Goal: Task Accomplishment & Management: Use online tool/utility

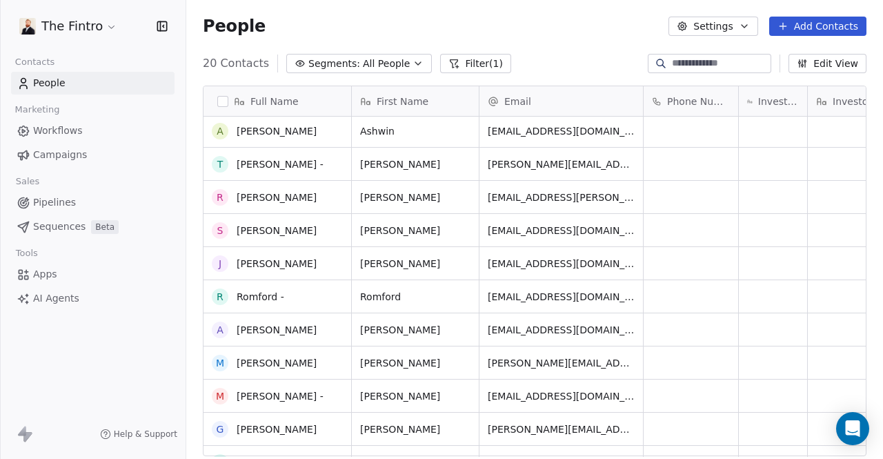
scroll to position [102, 0]
click at [723, 28] on button "Settings" at bounding box center [713, 26] width 89 height 19
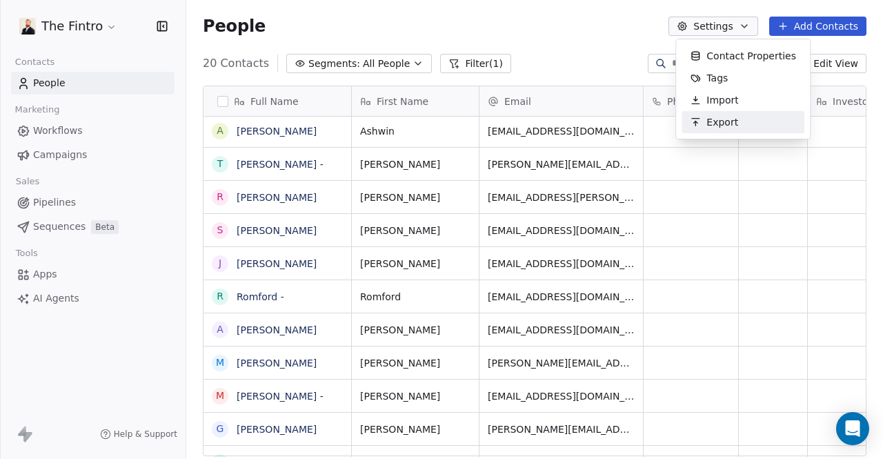
click at [715, 121] on span "Export" at bounding box center [723, 122] width 32 height 14
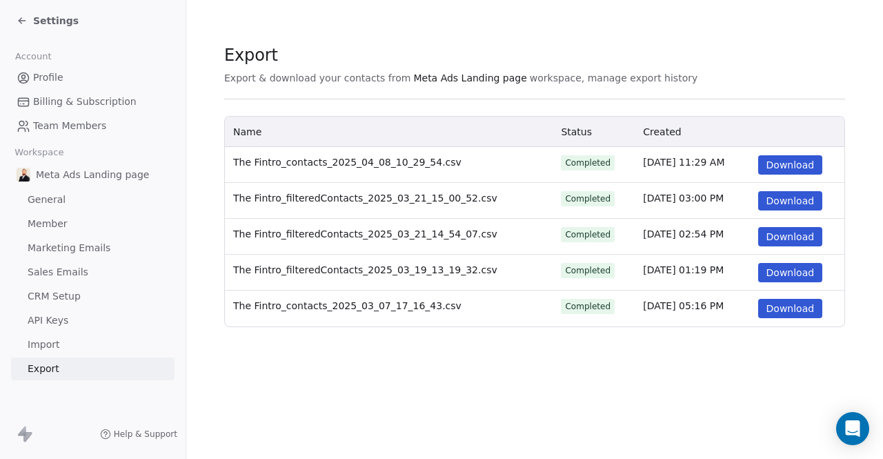
click at [18, 19] on icon at bounding box center [22, 20] width 11 height 11
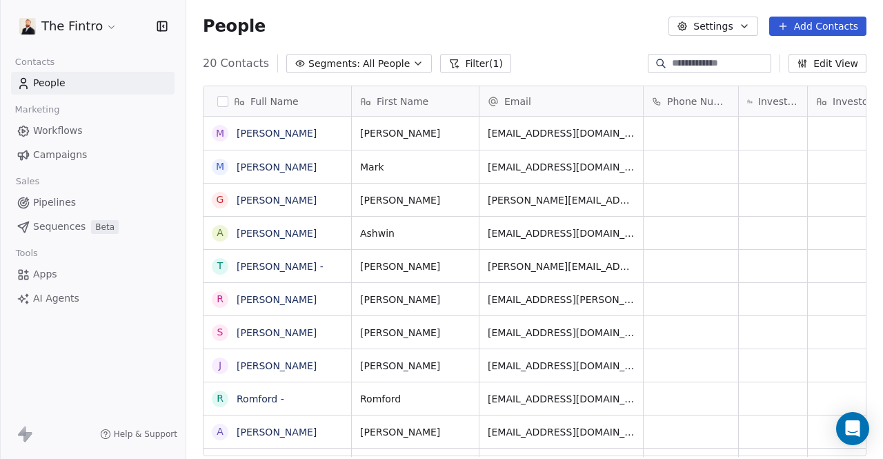
scroll to position [393, 686]
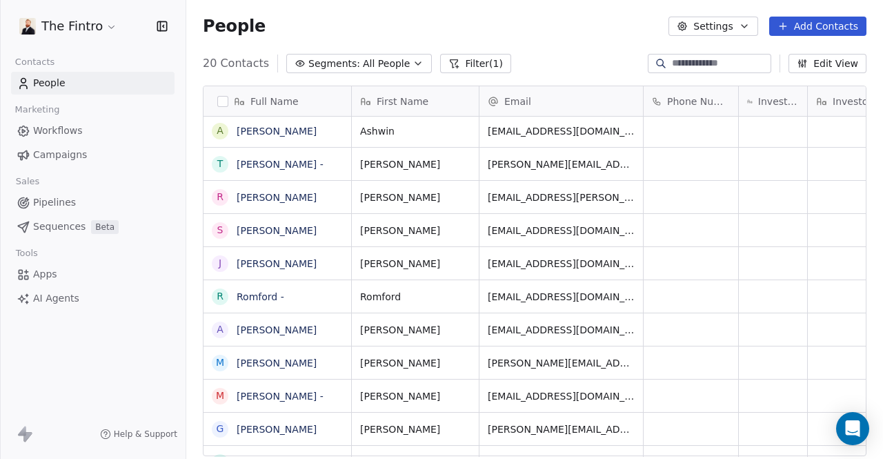
click at [224, 101] on button "button" at bounding box center [222, 101] width 11 height 11
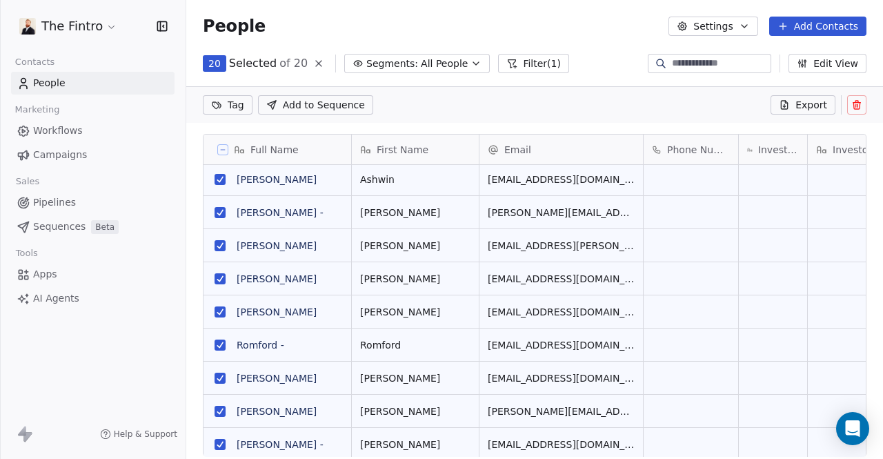
scroll to position [345, 686]
click at [726, 25] on button "Settings" at bounding box center [713, 26] width 89 height 19
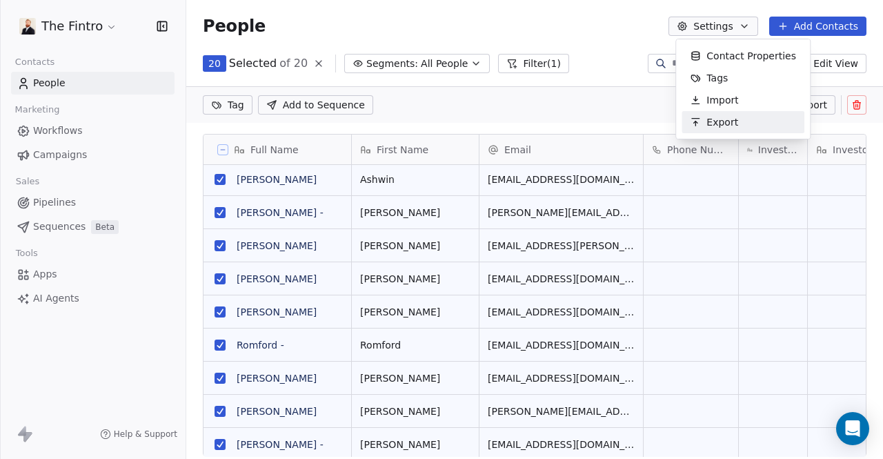
click at [710, 120] on span "Export" at bounding box center [723, 122] width 32 height 14
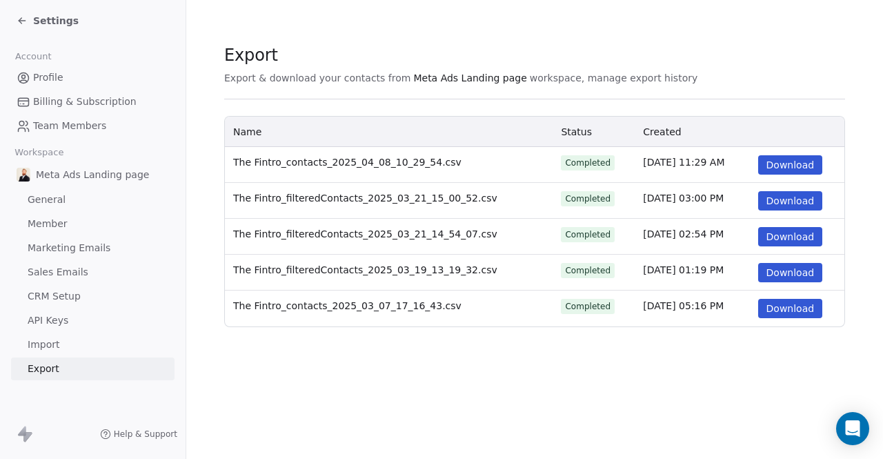
click at [18, 19] on icon at bounding box center [22, 20] width 11 height 11
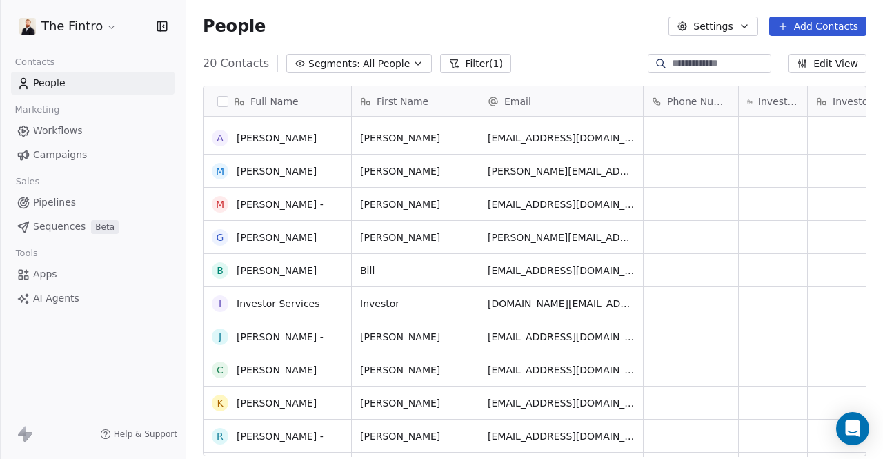
scroll to position [277, 0]
